Goal: Ask a question

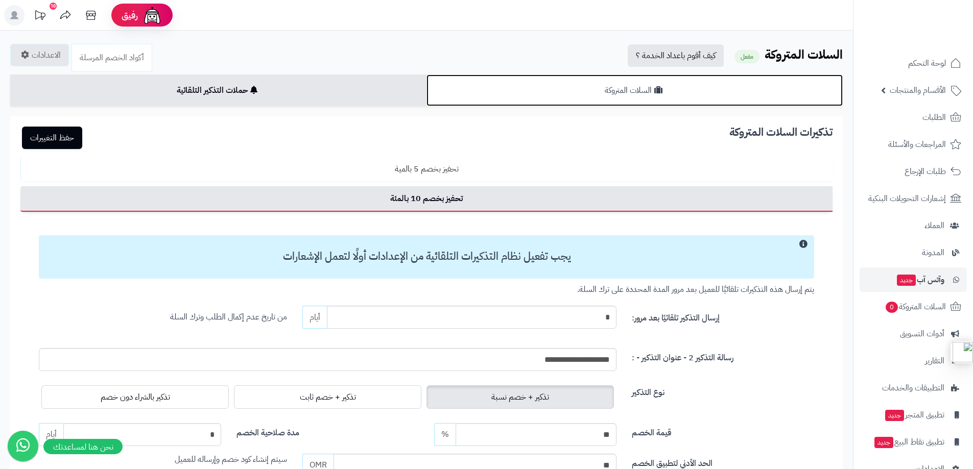
click at [534, 94] on link "السلات المتروكة" at bounding box center [634, 91] width 416 height 32
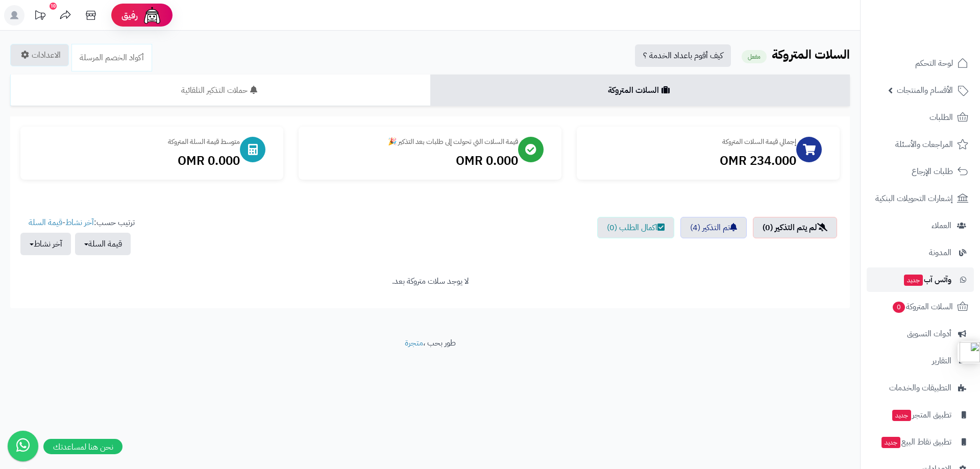
click at [937, 284] on span "وآتس آب جديد" at bounding box center [927, 280] width 48 height 14
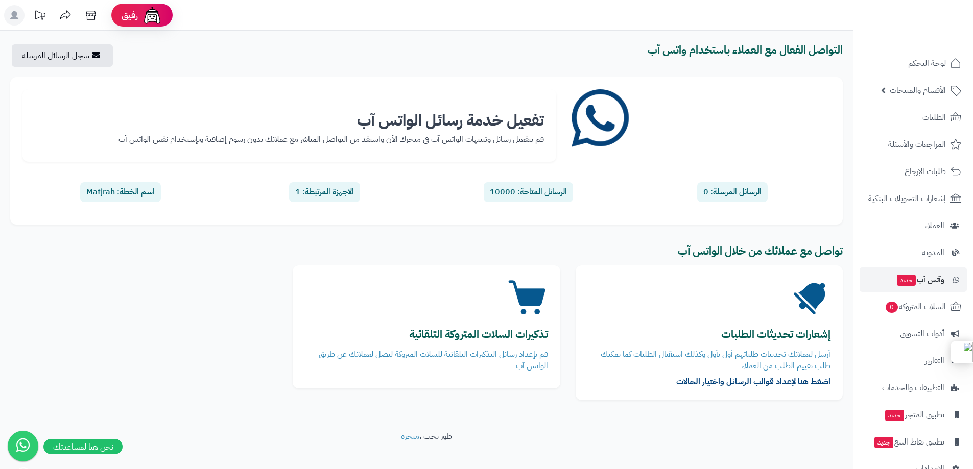
click at [703, 50] on b "التواصل الفعال مع العملاء باستخدام واتس آب" at bounding box center [744, 50] width 195 height 16
click at [678, 49] on b "التواصل الفعال مع العملاء باستخدام واتس آب" at bounding box center [744, 50] width 195 height 16
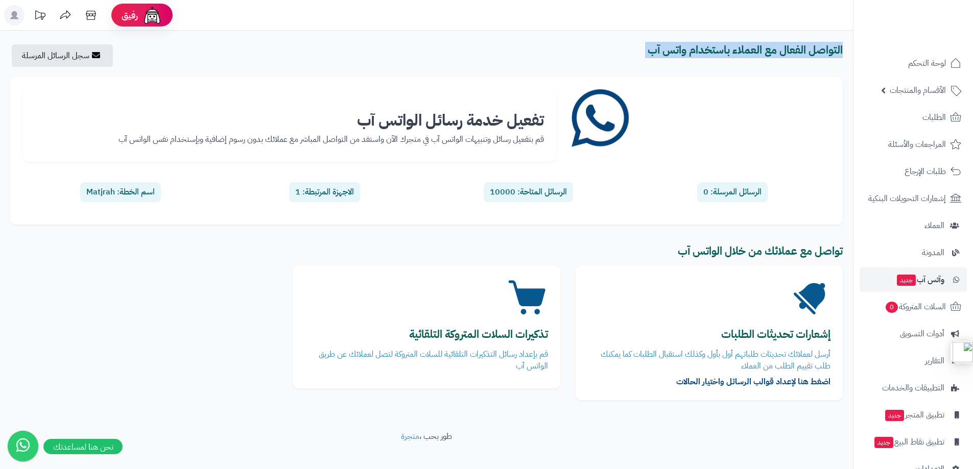
click at [678, 49] on b "التواصل الفعال مع العملاء باستخدام واتس آب" at bounding box center [744, 50] width 195 height 16
click at [709, 54] on b "التواصل الفعال مع العملاء باستخدام واتس آب" at bounding box center [744, 50] width 195 height 16
click at [693, 47] on b "التواصل الفعال مع العملاء باستخدام واتس آب" at bounding box center [744, 50] width 195 height 16
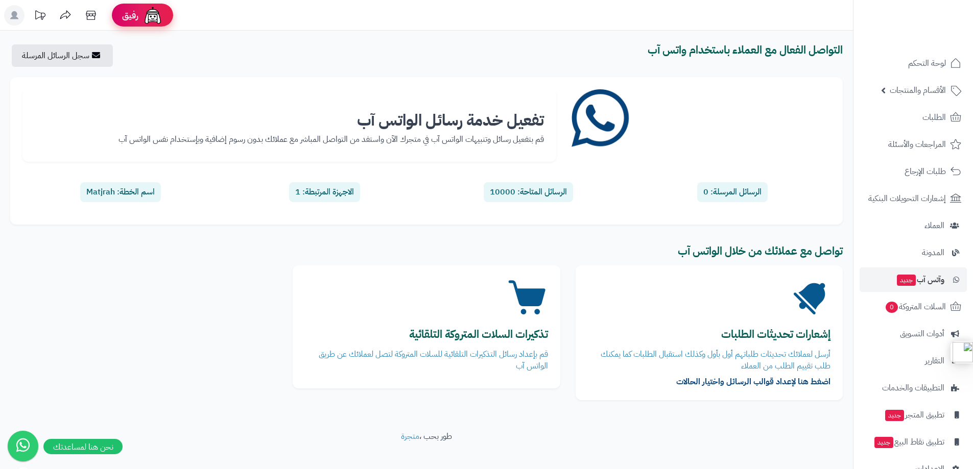
click at [139, 8] on div "رفيق" at bounding box center [142, 15] width 41 height 20
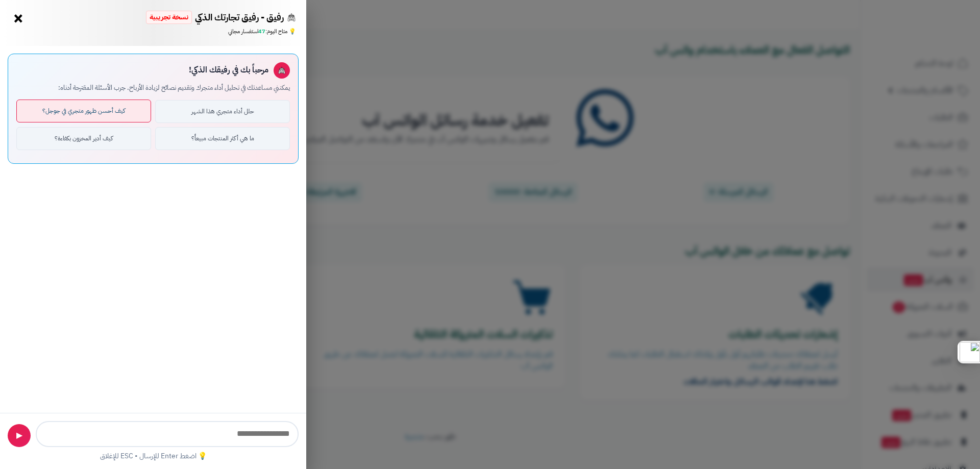
click at [112, 111] on button "كيف أحسن ظهور متجري في جوجل؟" at bounding box center [83, 111] width 135 height 23
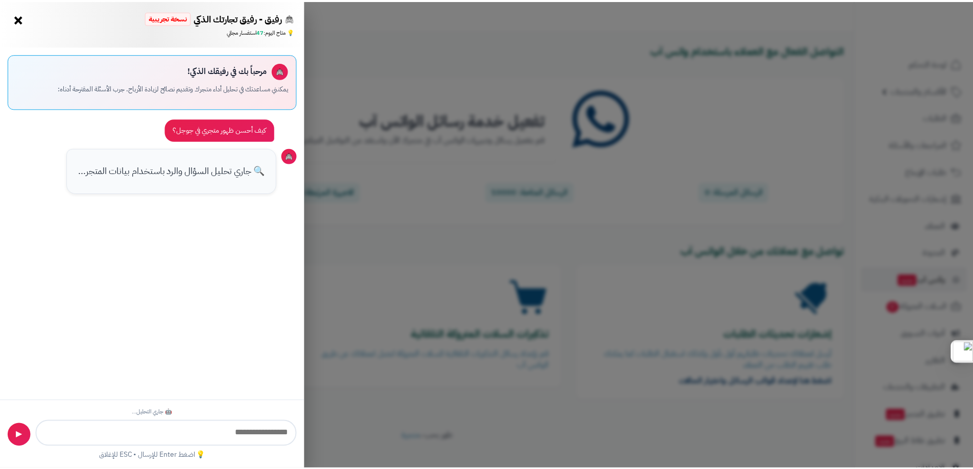
scroll to position [258, 0]
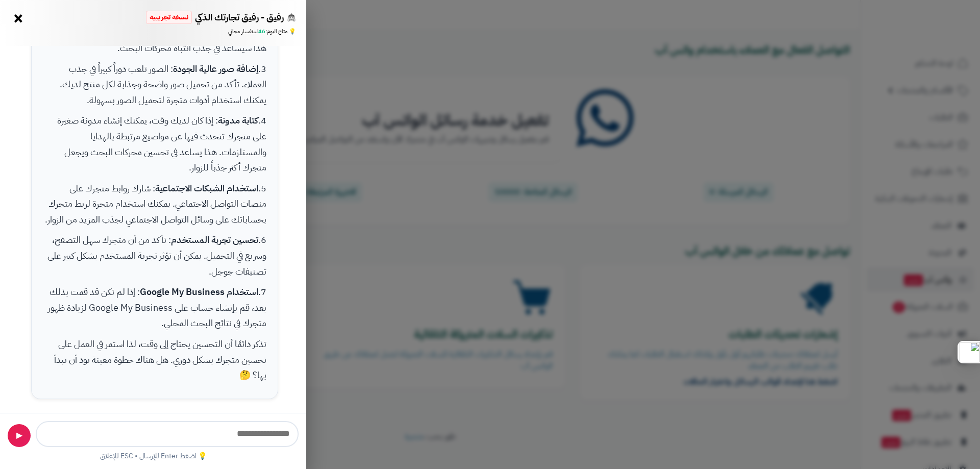
click at [223, 255] on p "6. تحسين تجربة المستخدم : تأكد من أن متجرك سهل التصفح، وسريع في التحميل. يمكن أ…" at bounding box center [155, 255] width 224 height 47
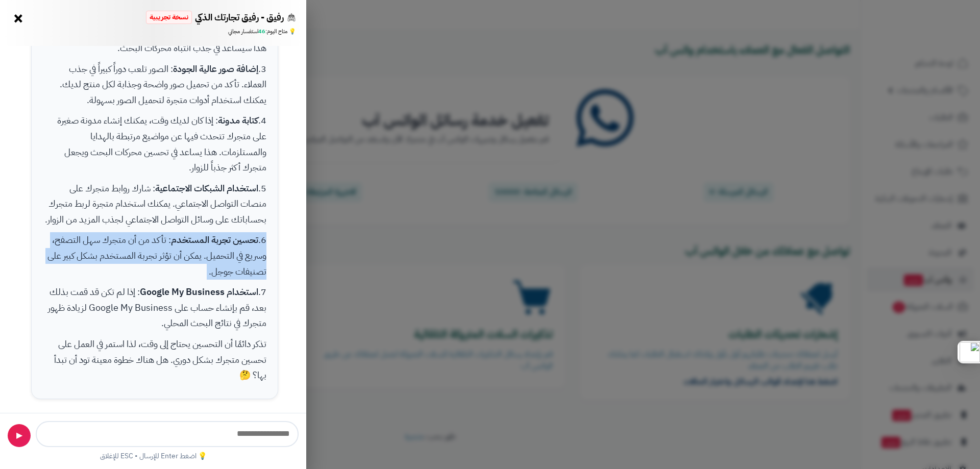
click at [223, 255] on p "6. تحسين تجربة المستخدم : تأكد من أن متجرك سهل التصفح، وسريع في التحميل. يمكن أ…" at bounding box center [155, 255] width 224 height 47
click at [175, 257] on p "6. تحسين تجربة المستخدم : تأكد من أن متجرك سهل التصفح، وسريع في التحميل. يمكن أ…" at bounding box center [155, 255] width 224 height 47
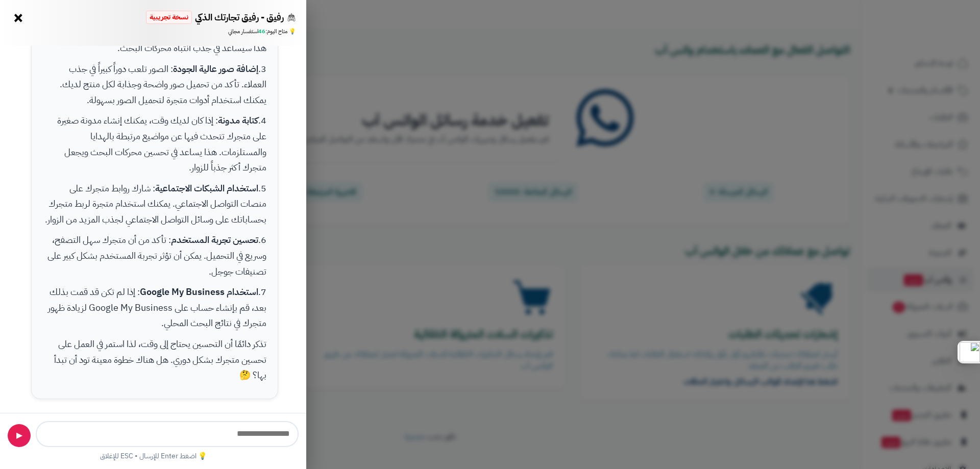
click at [21, 20] on button "×" at bounding box center [18, 18] width 16 height 16
